Goal: Task Accomplishment & Management: Use online tool/utility

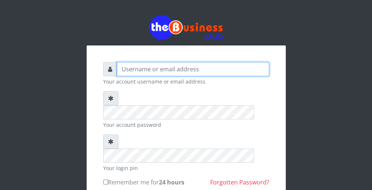
type input "wergbac8"
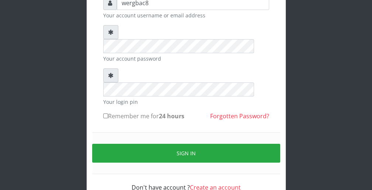
scroll to position [68, 0]
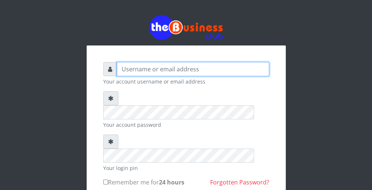
type input "wergbac8"
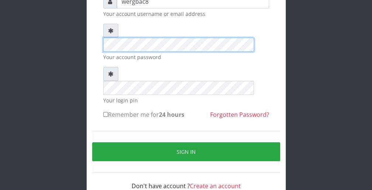
scroll to position [68, 0]
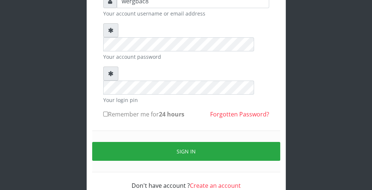
click at [272, 36] on div "wergbac8 Your account username or email address Your account password Your logi…" at bounding box center [186, 92] width 177 height 207
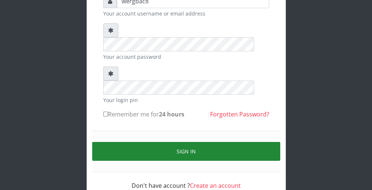
click at [267, 142] on button "Sign in" at bounding box center [186, 151] width 188 height 19
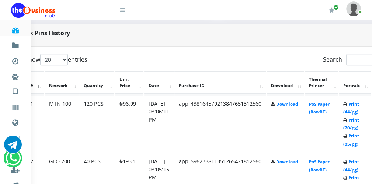
scroll to position [354, 30]
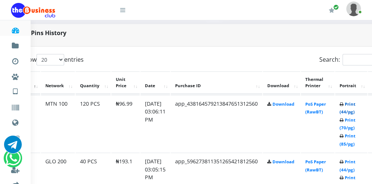
click at [351, 110] on link "Print (44/pg)" at bounding box center [348, 108] width 16 height 14
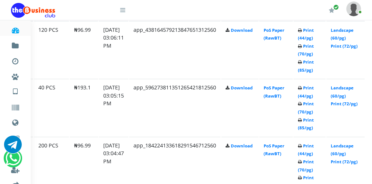
scroll to position [428, 56]
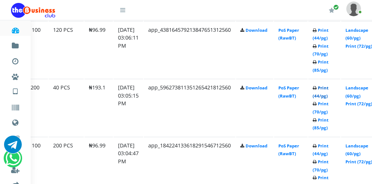
click at [319, 96] on link "Print (44/pg)" at bounding box center [321, 92] width 16 height 14
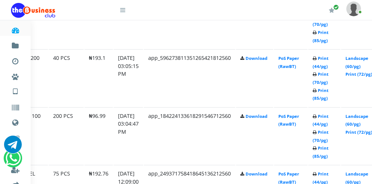
scroll to position [473, 56]
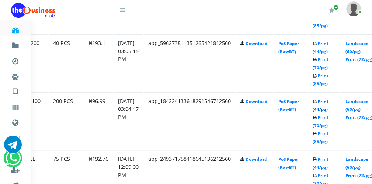
click at [326, 108] on link "Print (44/pg)" at bounding box center [321, 106] width 16 height 14
